Goal: Task Accomplishment & Management: Complete application form

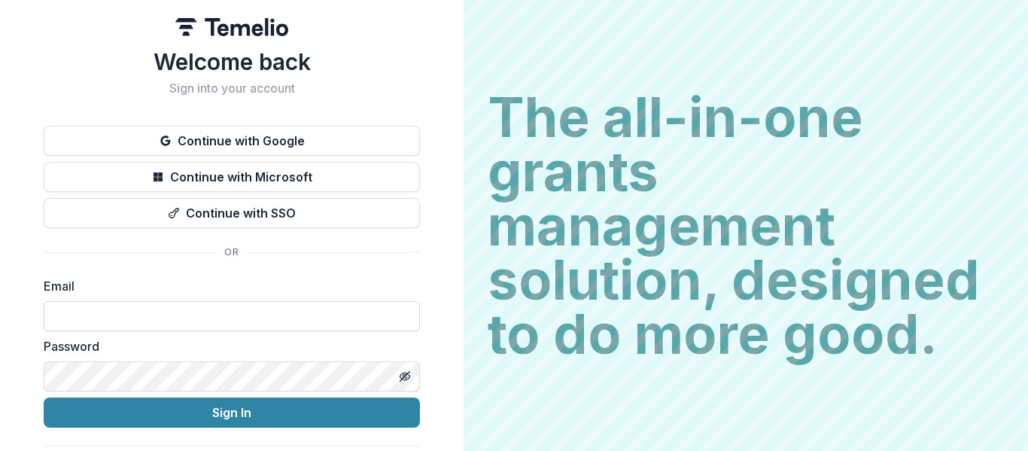
click at [147, 317] on input at bounding box center [232, 316] width 376 height 30
type input "**********"
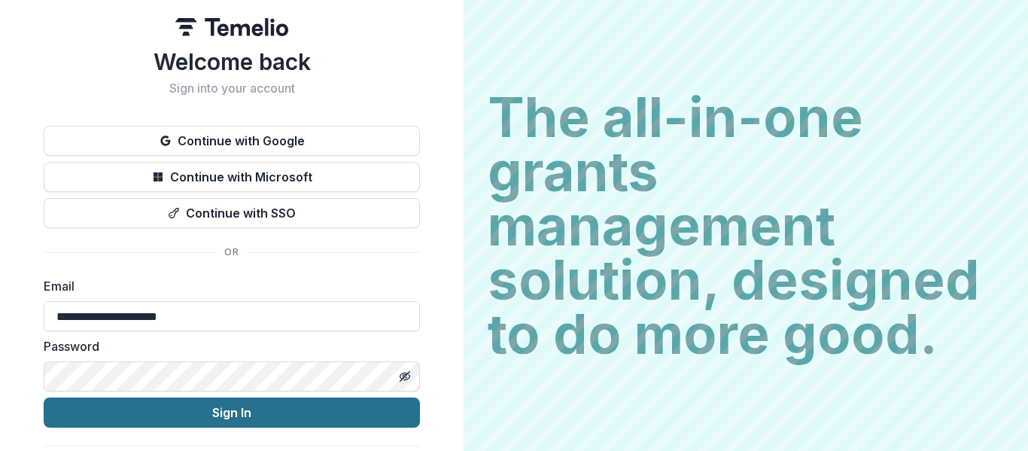
click at [223, 410] on button "Sign In" at bounding box center [232, 412] width 376 height 30
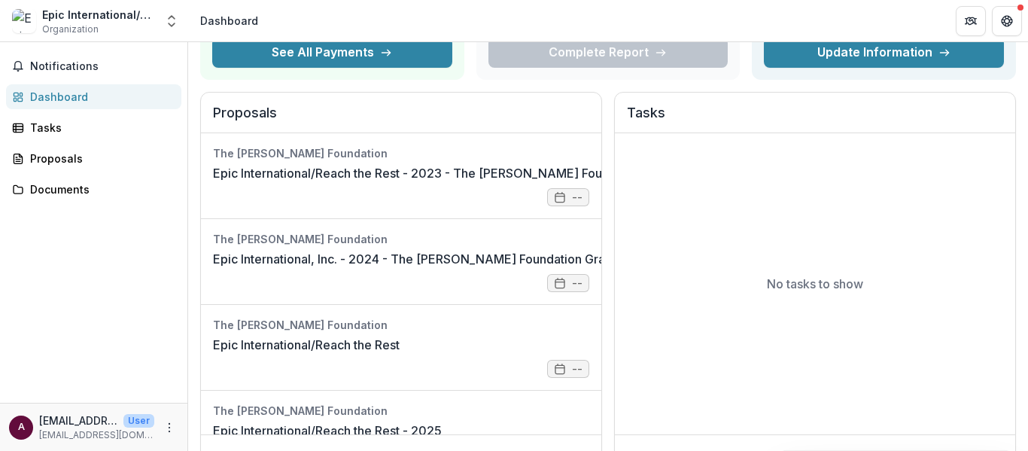
scroll to position [152, 0]
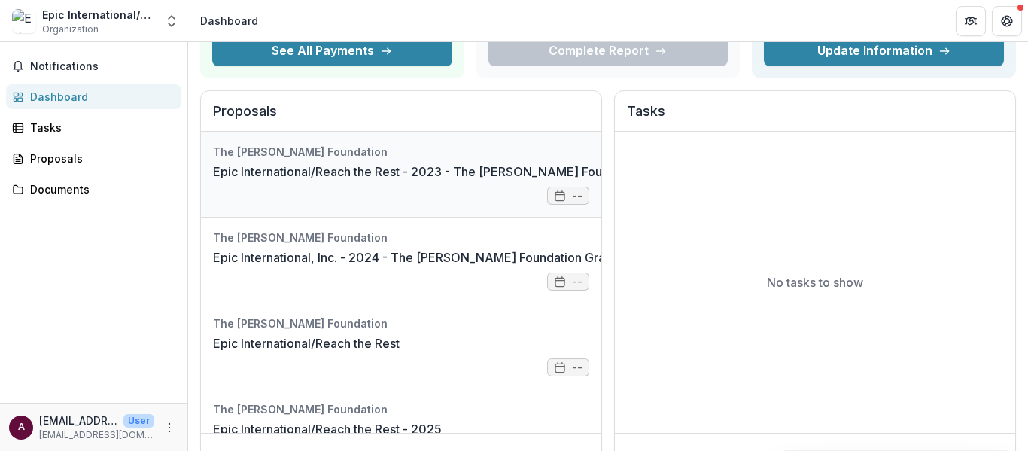
click at [259, 163] on link "Epic International/Reach the Rest - 2023 - The Bolick Foundation Grant Proposal…" at bounding box center [506, 172] width 586 height 18
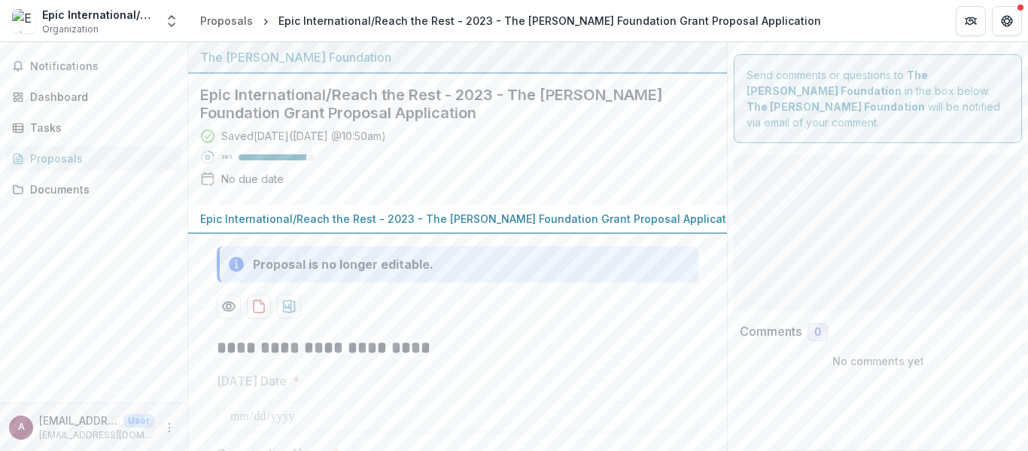
type input "*******"
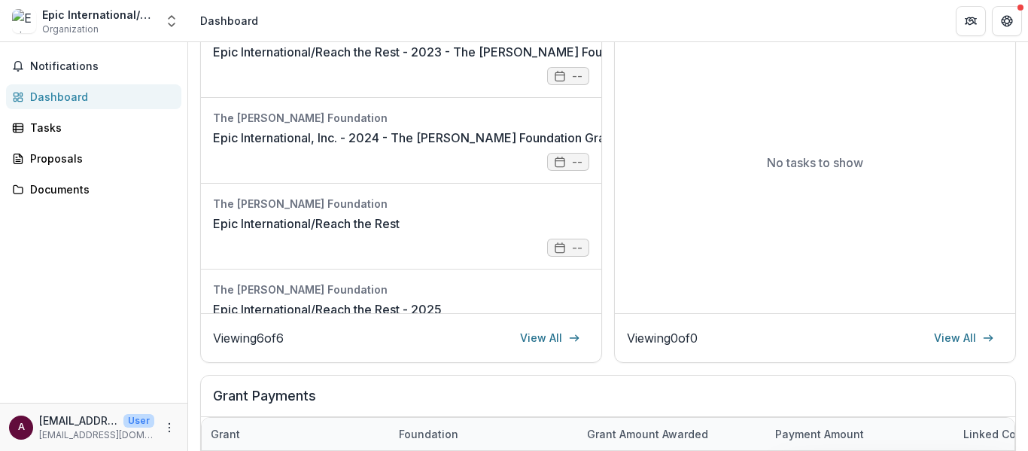
scroll to position [263, 0]
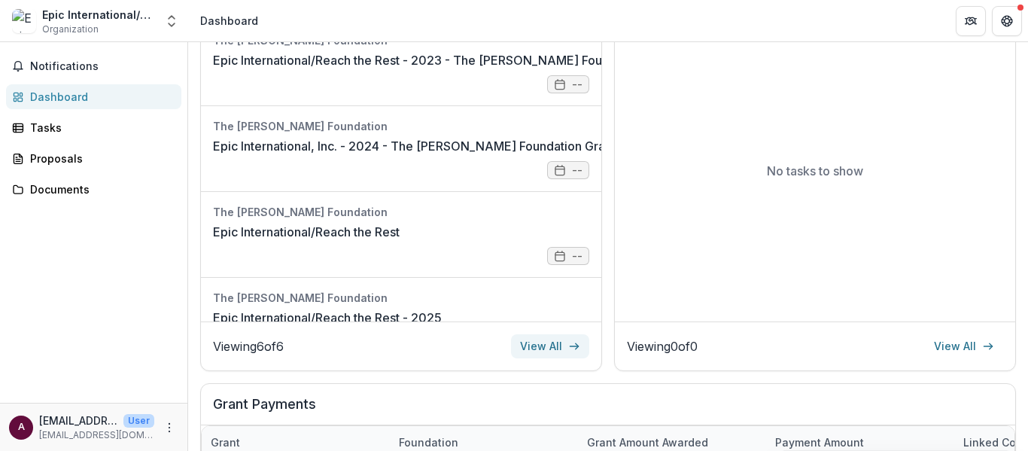
click at [552, 336] on link "View All" at bounding box center [550, 346] width 78 height 24
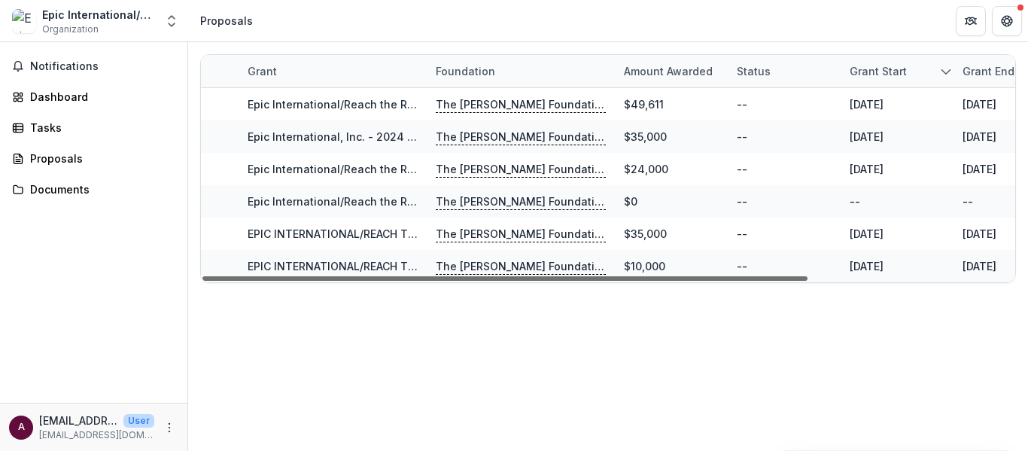
drag, startPoint x: 764, startPoint y: 281, endPoint x: 503, endPoint y: 336, distance: 266.8
click at [503, 281] on div at bounding box center [504, 278] width 605 height 5
click at [30, 96] on div "Dashboard" at bounding box center [99, 97] width 139 height 16
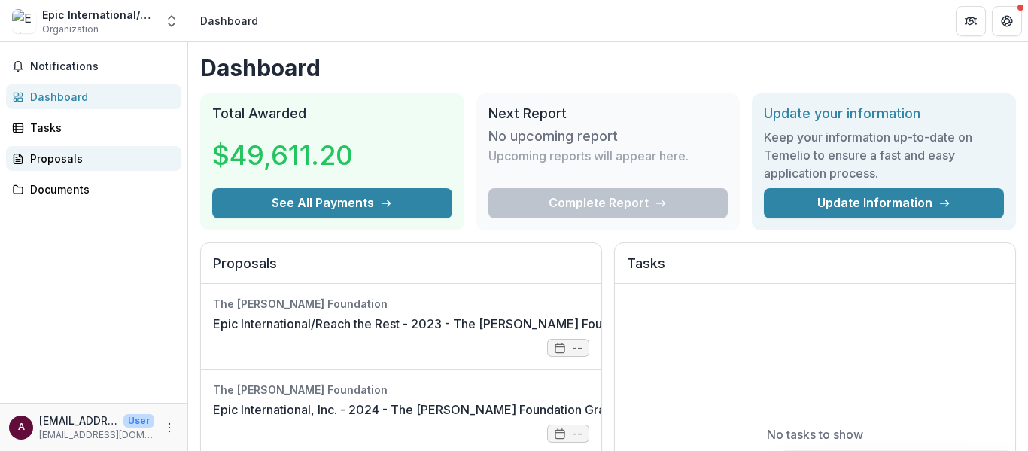
click at [55, 151] on div "Proposals" at bounding box center [99, 158] width 139 height 16
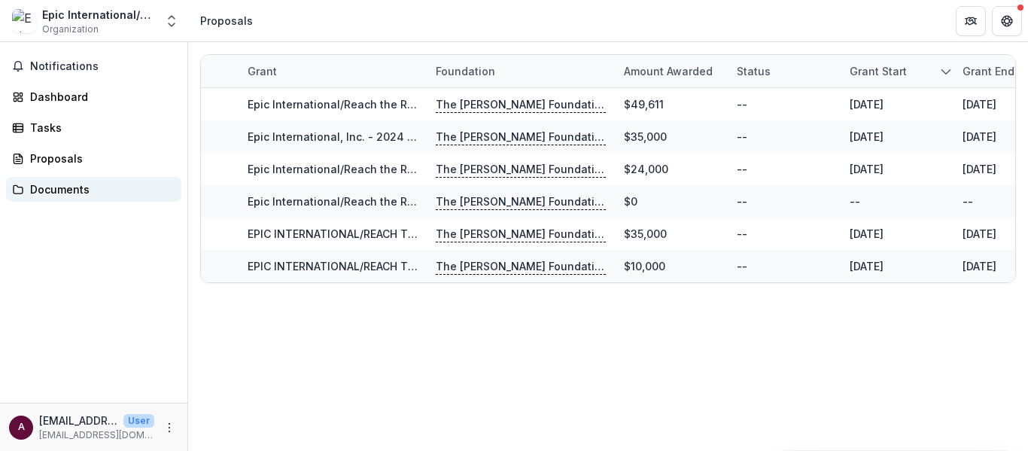
click at [40, 194] on div "Documents" at bounding box center [99, 189] width 139 height 16
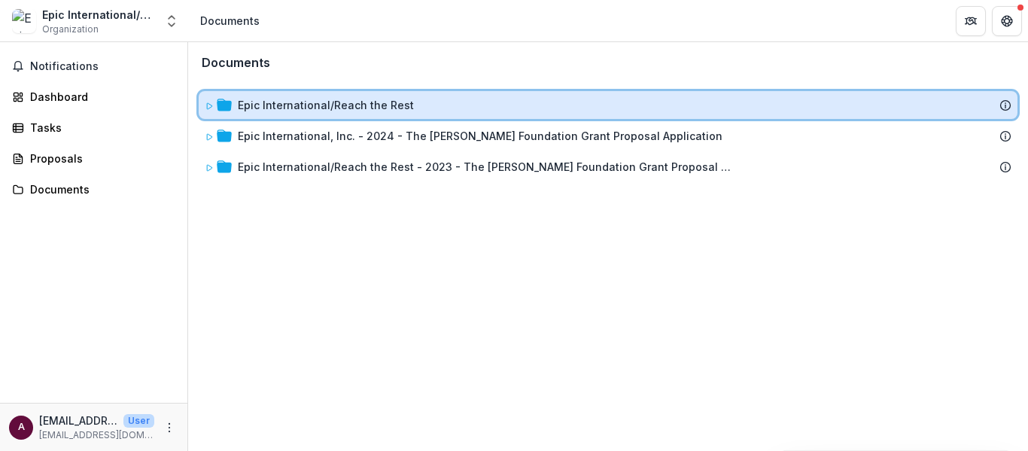
click at [269, 117] on div "Epic International/Reach the Rest" at bounding box center [608, 105] width 819 height 28
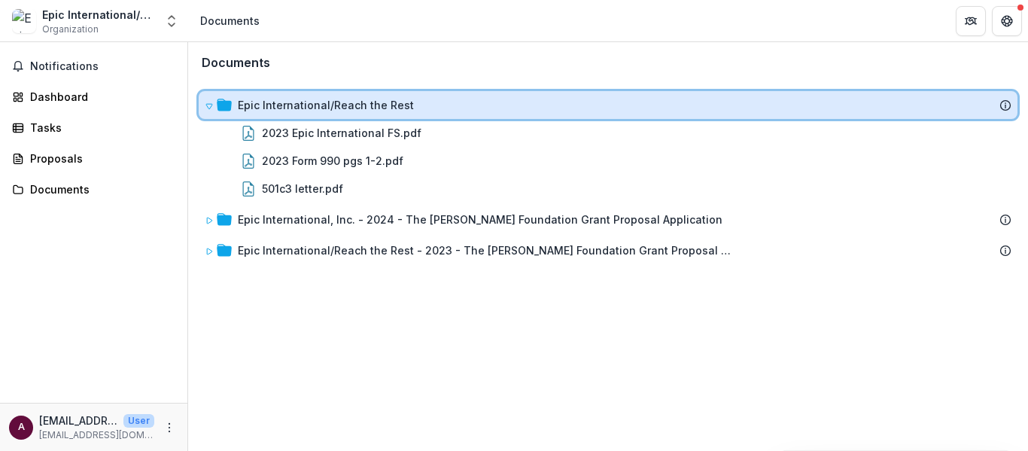
click at [235, 111] on div "Epic International/Reach the Rest" at bounding box center [608, 105] width 806 height 16
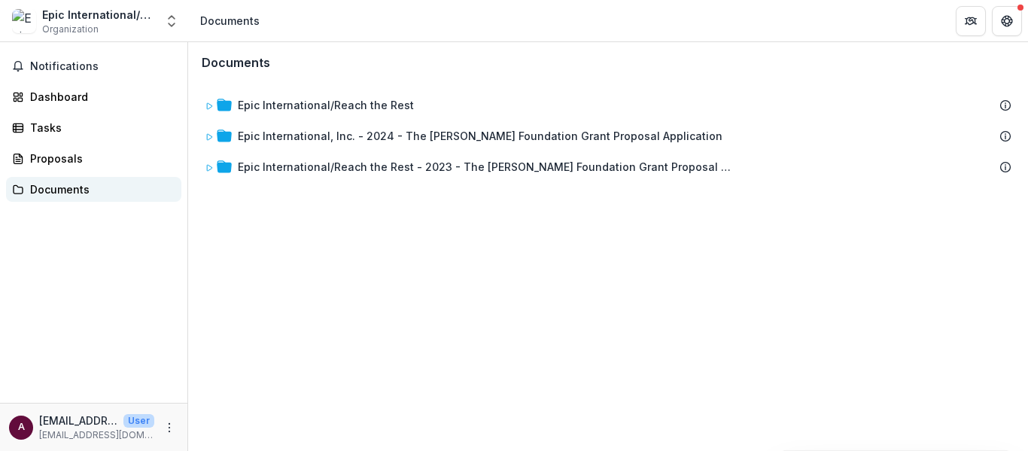
click at [62, 184] on div "Documents" at bounding box center [99, 189] width 139 height 16
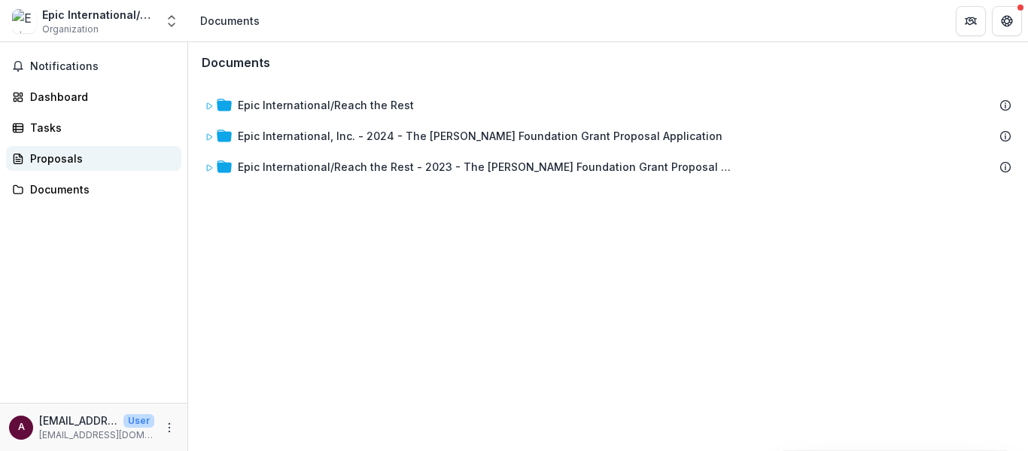
click at [62, 154] on div "Proposals" at bounding box center [99, 158] width 139 height 16
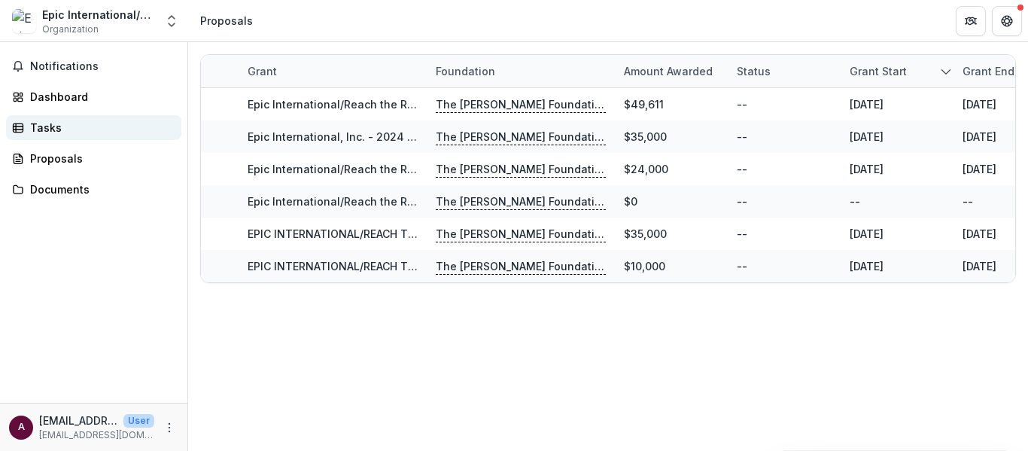
click at [55, 126] on div "Tasks" at bounding box center [99, 128] width 139 height 16
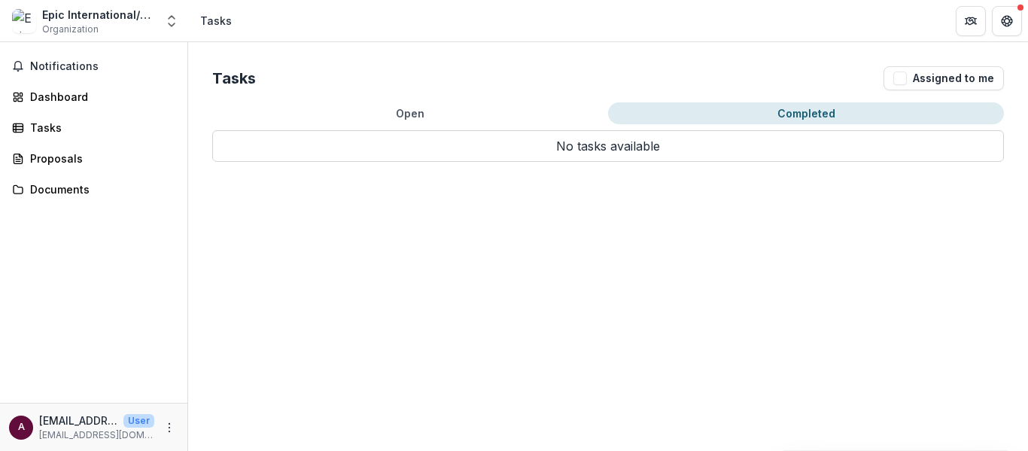
click at [800, 110] on button "Completed" at bounding box center [806, 113] width 396 height 22
click at [21, 68] on icon "button" at bounding box center [18, 66] width 9 height 8
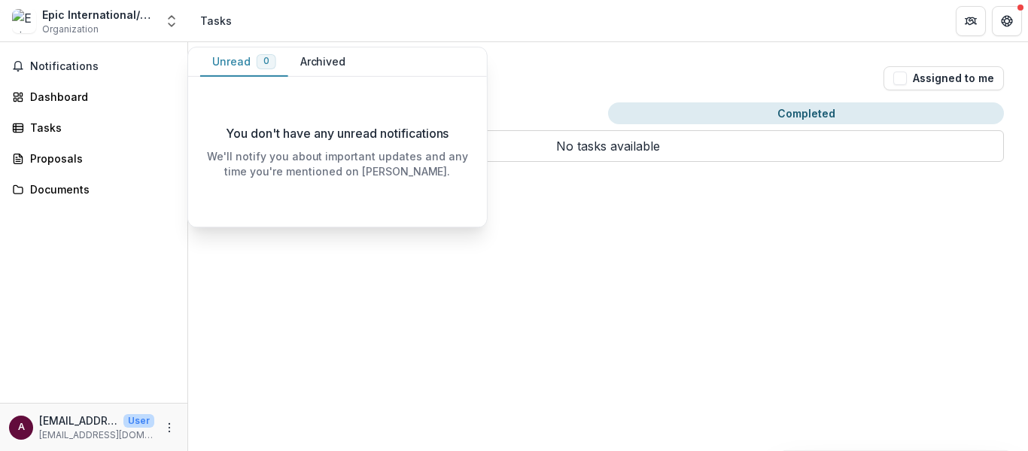
click at [451, 290] on div "Tasks Assigned to me Open Completed No tasks available No tasks available" at bounding box center [608, 246] width 840 height 409
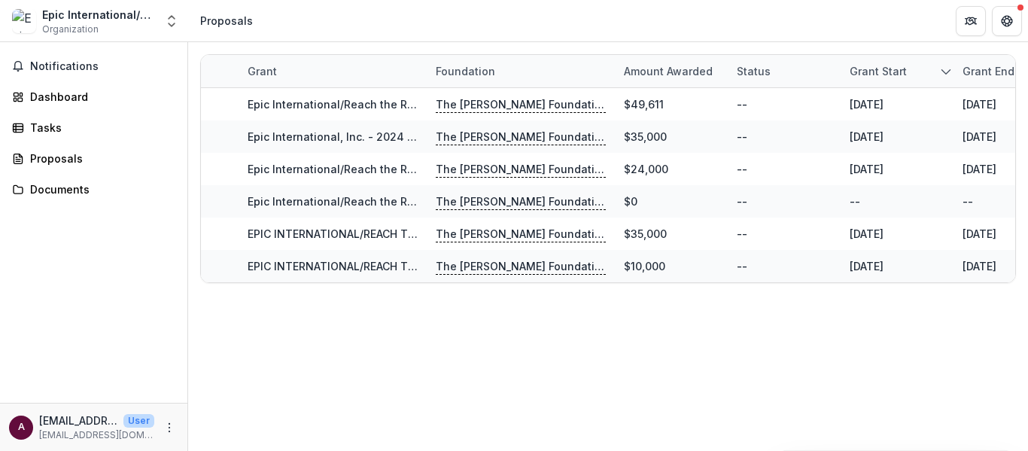
click at [63, 17] on div "Epic International/Reach the Rest" at bounding box center [98, 15] width 113 height 16
click at [23, 23] on img at bounding box center [24, 21] width 24 height 24
click at [1003, 26] on icon "Get Help" at bounding box center [1007, 21] width 12 height 12
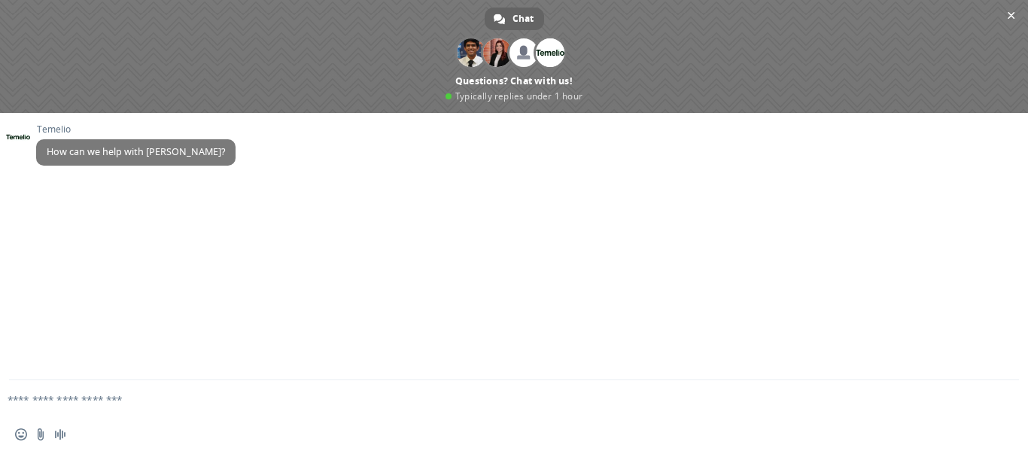
click at [907, 175] on div "Temelio How can we help with Temelio?" at bounding box center [529, 153] width 986 height 58
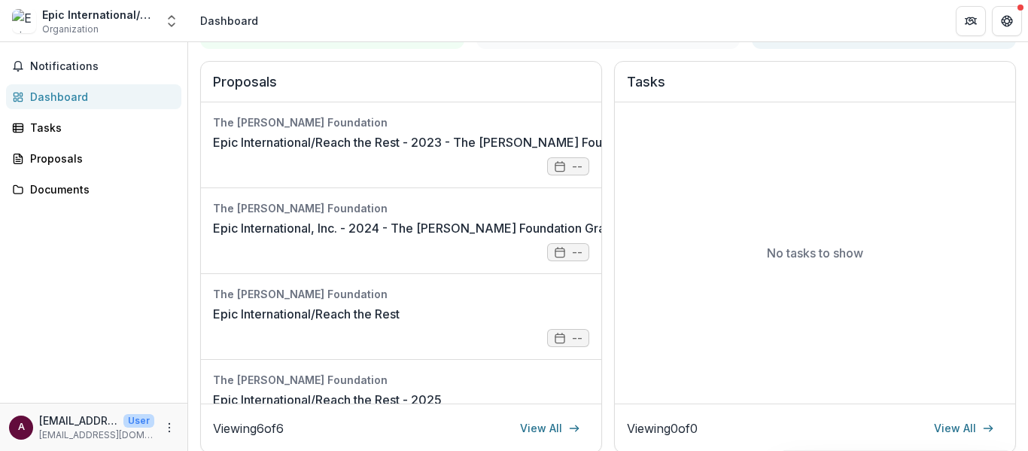
scroll to position [172, 0]
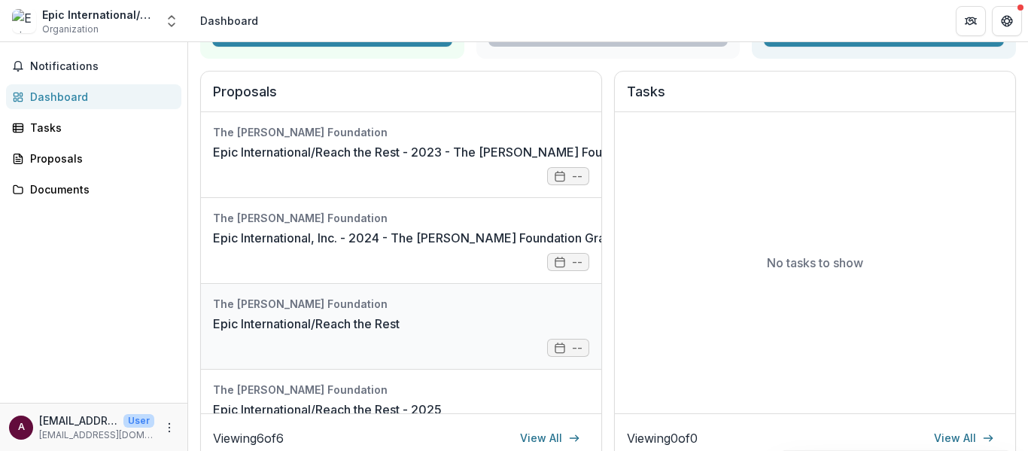
click at [255, 314] on link "Epic International/Reach the Rest" at bounding box center [306, 323] width 187 height 18
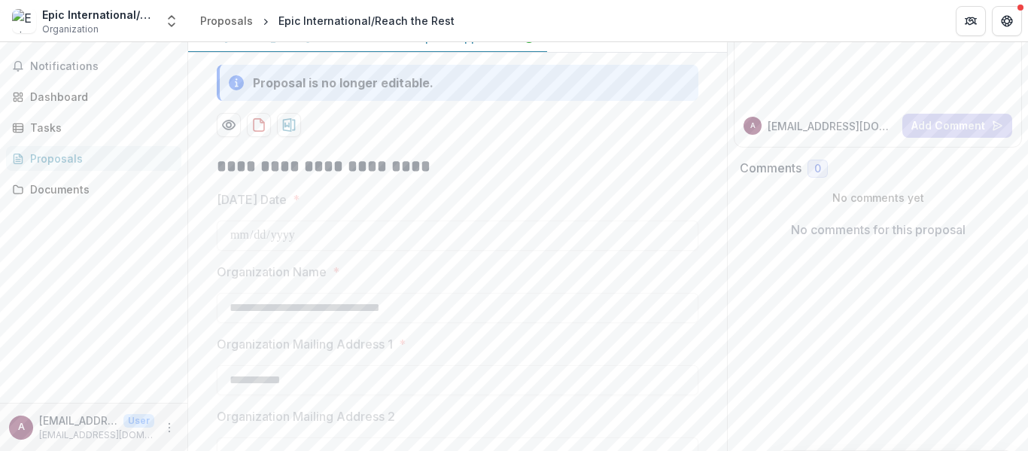
scroll to position [169, 0]
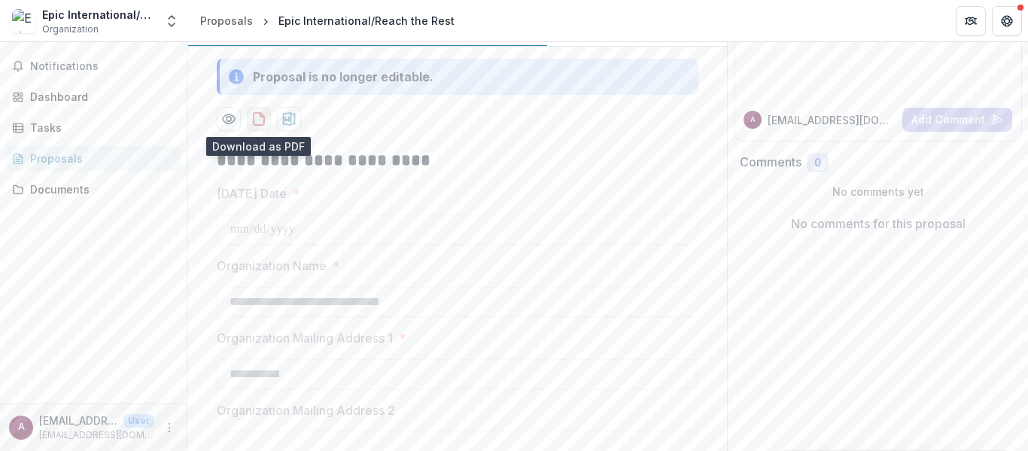
click at [258, 114] on icon "download-proposal" at bounding box center [259, 119] width 11 height 12
